Goal: Information Seeking & Learning: Learn about a topic

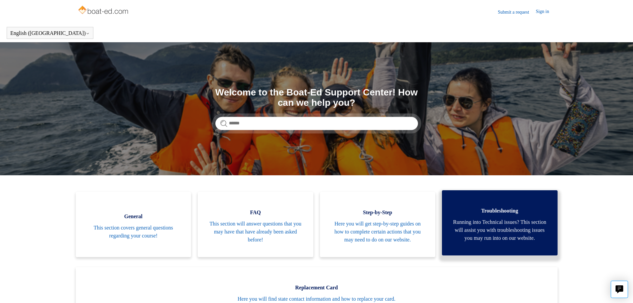
click at [494, 226] on span "Running into Technical issues? This section will assist you with troubleshootin…" at bounding box center [500, 230] width 96 height 24
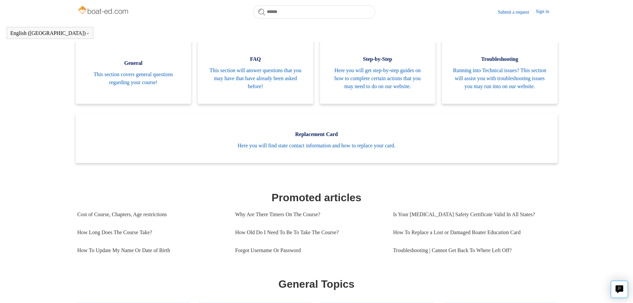
scroll to position [214, 0]
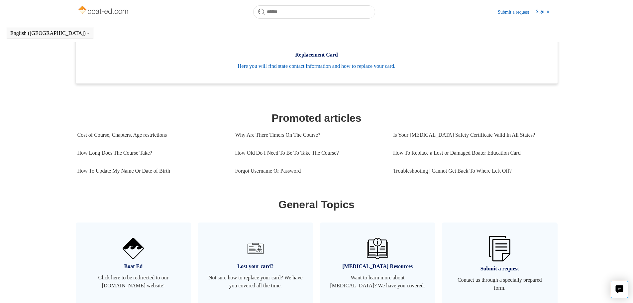
click at [506, 11] on link "Submit a request" at bounding box center [517, 12] width 38 height 7
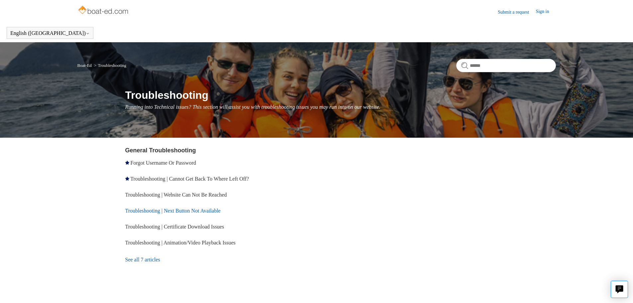
click at [176, 208] on link "Troubleshooting | Next Button Not Available" at bounding box center [172, 211] width 95 height 6
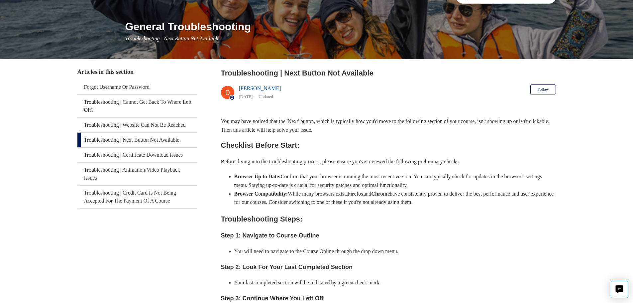
scroll to position [66, 0]
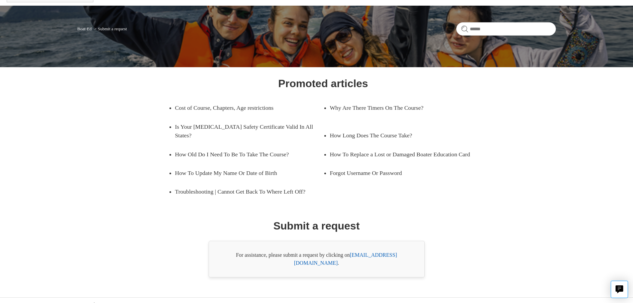
scroll to position [38, 0]
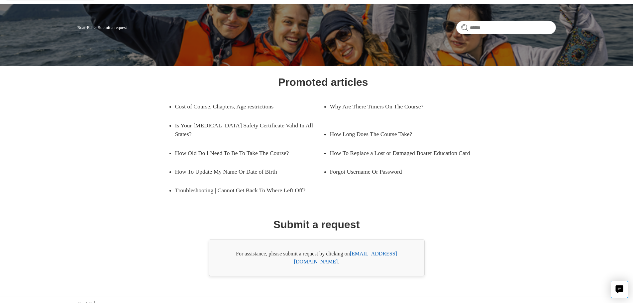
click at [368, 253] on link "support@boat-ed.com" at bounding box center [345, 258] width 103 height 14
click at [370, 251] on link "support@boat-ed.com" at bounding box center [345, 258] width 103 height 14
click at [382, 255] on link "support@boat-ed.com" at bounding box center [345, 258] width 103 height 14
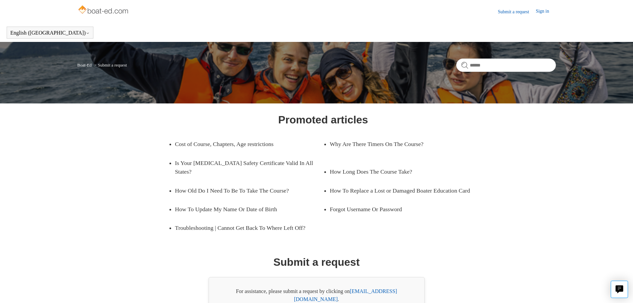
scroll to position [0, 0]
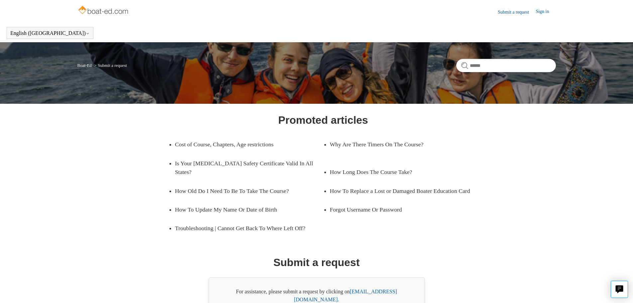
click at [540, 12] on link "Sign in" at bounding box center [546, 12] width 20 height 8
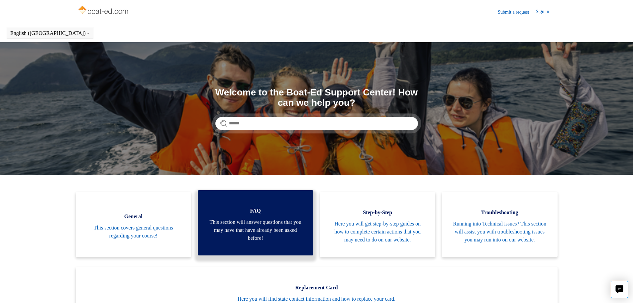
click at [260, 237] on span "This section will answer questions that you may have that have already been ask…" at bounding box center [256, 230] width 96 height 24
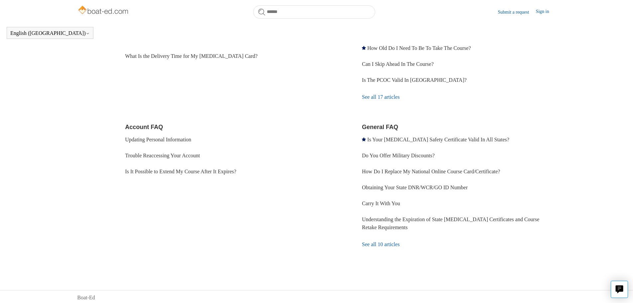
scroll to position [146, 0]
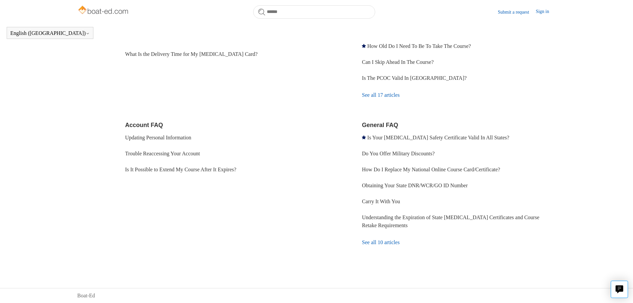
click at [369, 242] on link "See all 10 articles" at bounding box center [459, 242] width 194 height 18
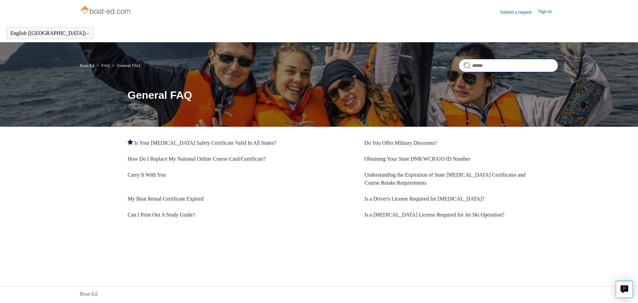
click at [473, 65] on input "Search" at bounding box center [509, 65] width 100 height 13
click at [548, 10] on link "Sign in" at bounding box center [548, 12] width 20 height 8
